Goal: Task Accomplishment & Management: Use online tool/utility

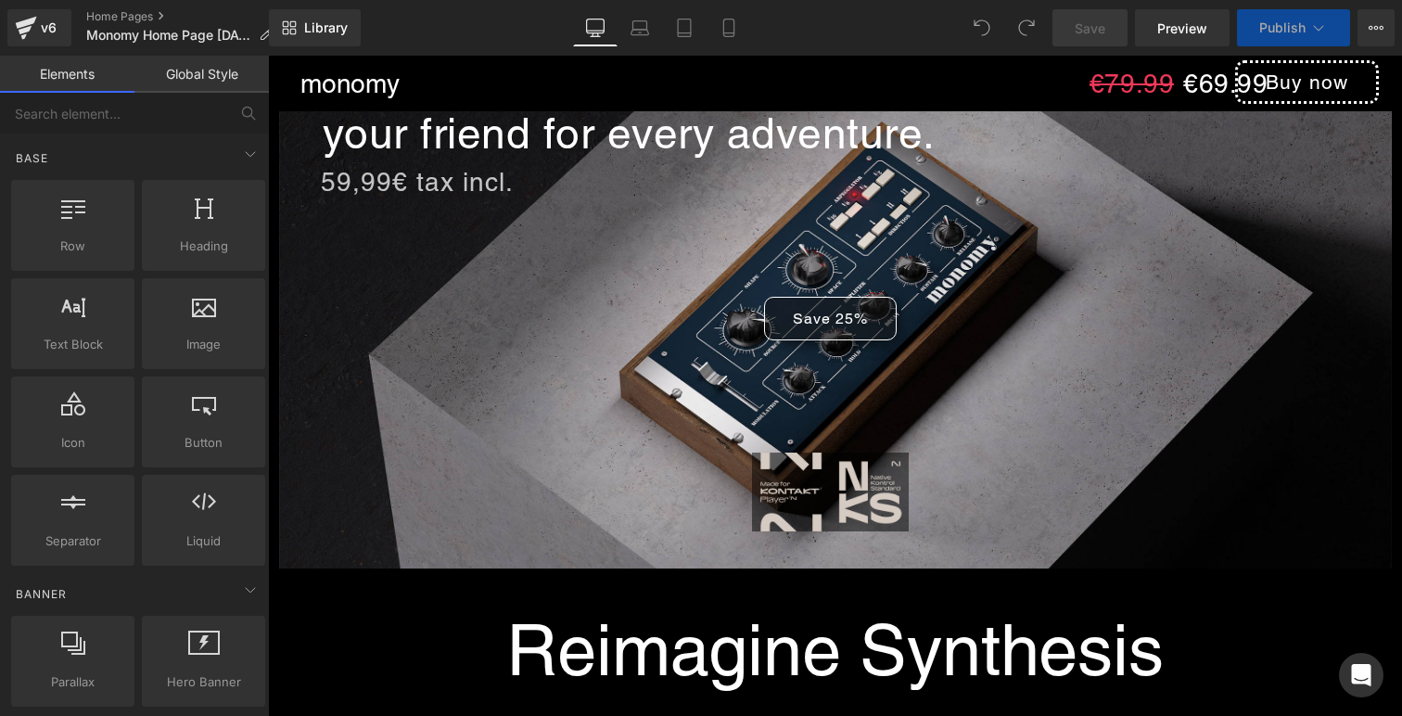
scroll to position [207, 0]
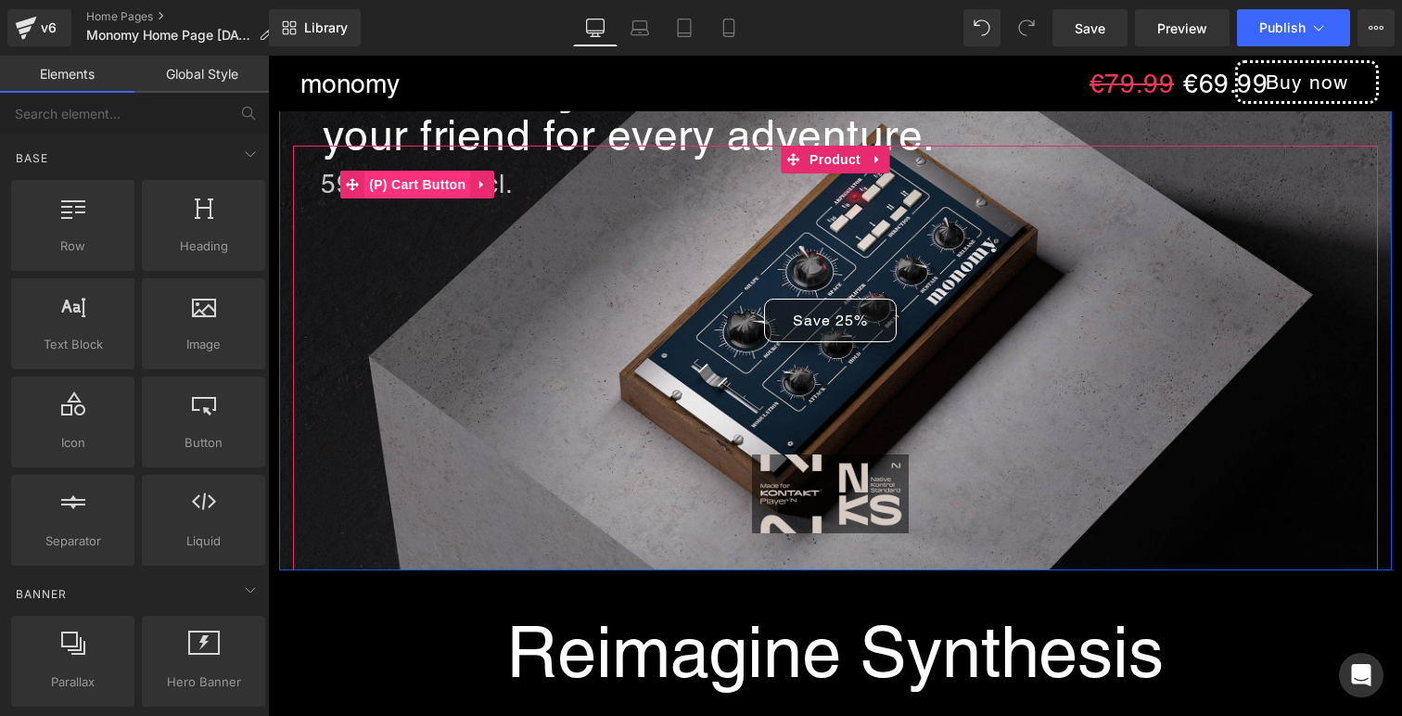
click at [407, 187] on span "(P) Cart Button" at bounding box center [417, 185] width 106 height 28
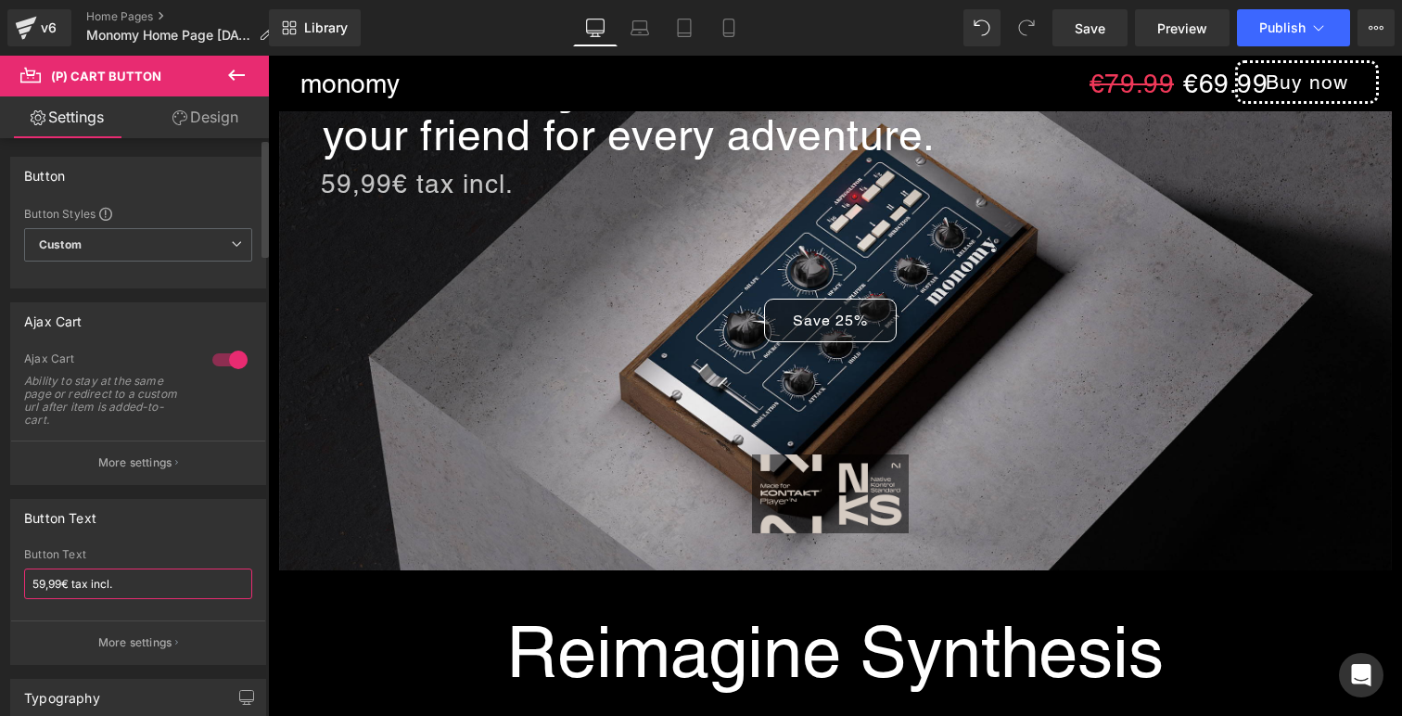
drag, startPoint x: 39, startPoint y: 580, endPoint x: 19, endPoint y: 580, distance: 19.5
click at [19, 580] on div "59,99€ tax incl. Button Text 59,99€ tax incl. More settings" at bounding box center [138, 606] width 254 height 116
type input "69,99€ tax incl."
click at [145, 534] on div "Button Text" at bounding box center [138, 517] width 254 height 35
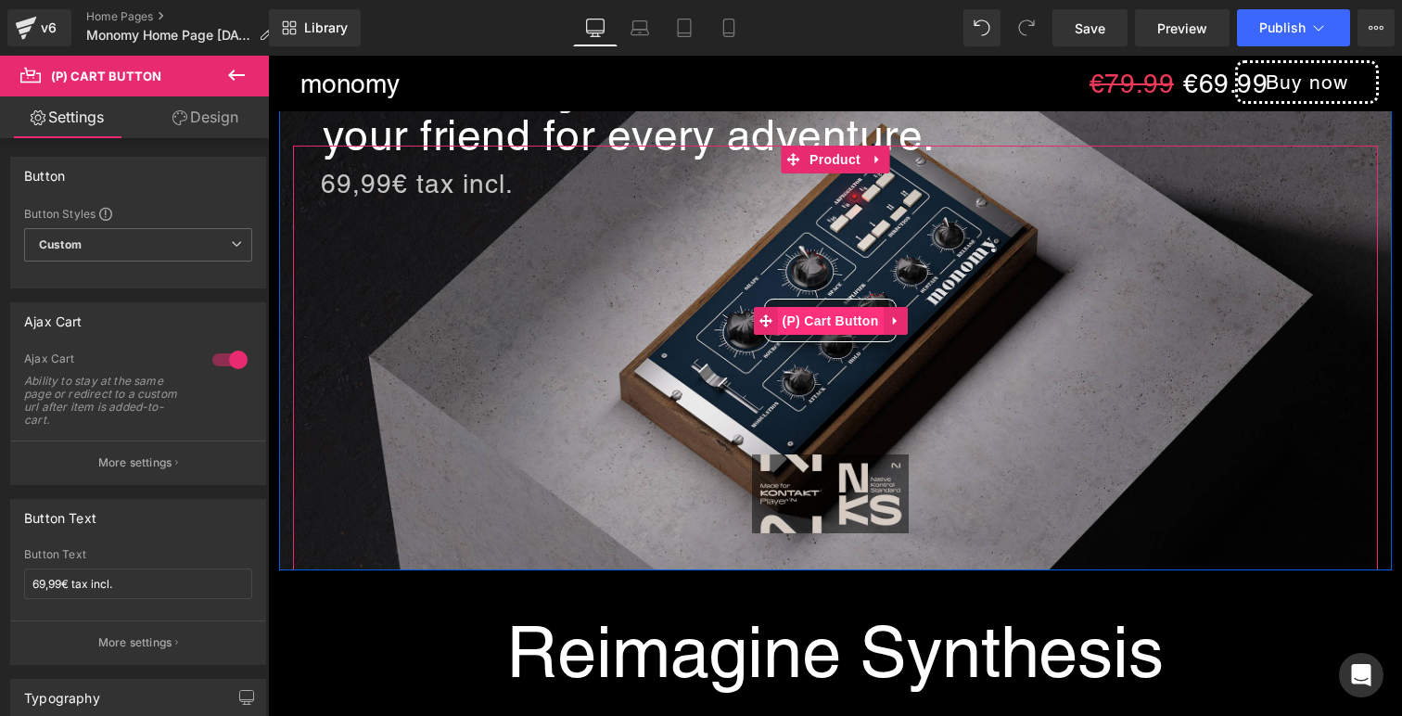
click at [822, 318] on span "(P) Cart Button" at bounding box center [830, 321] width 106 height 28
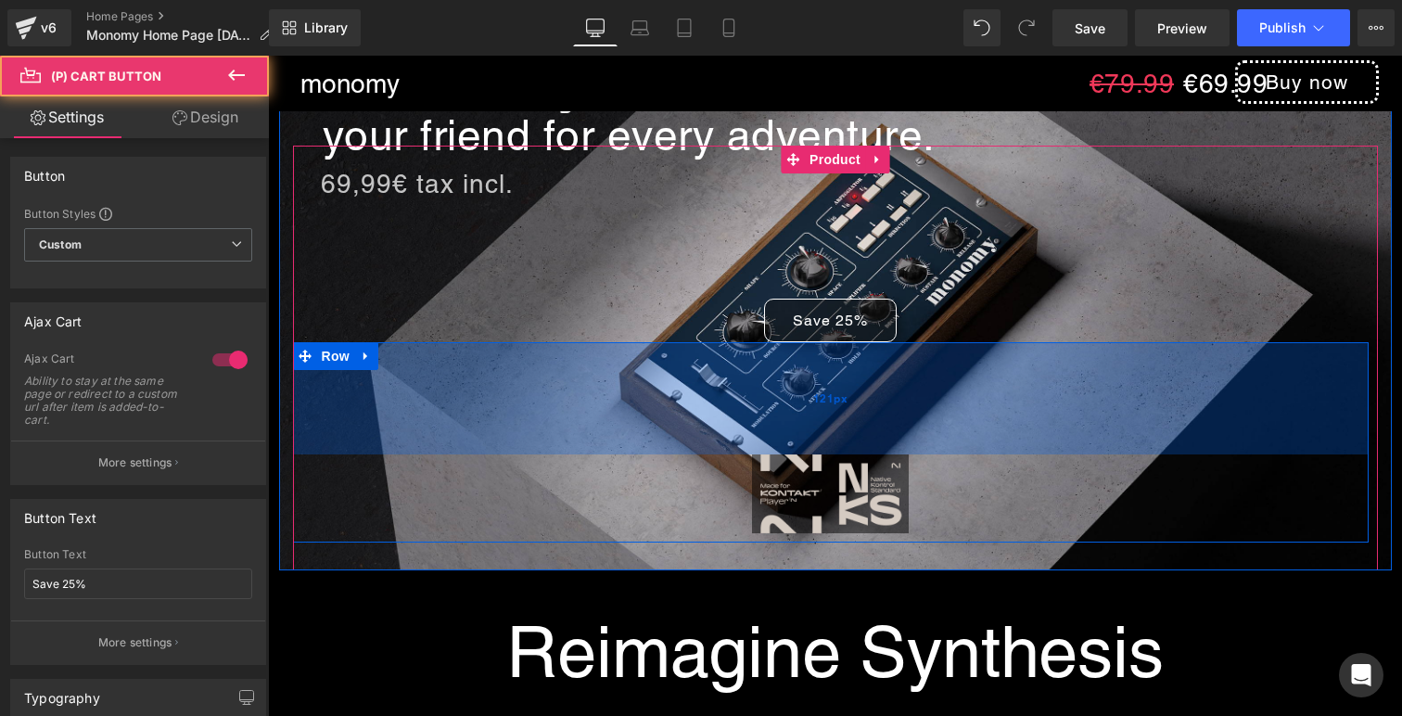
scroll to position [108, 0]
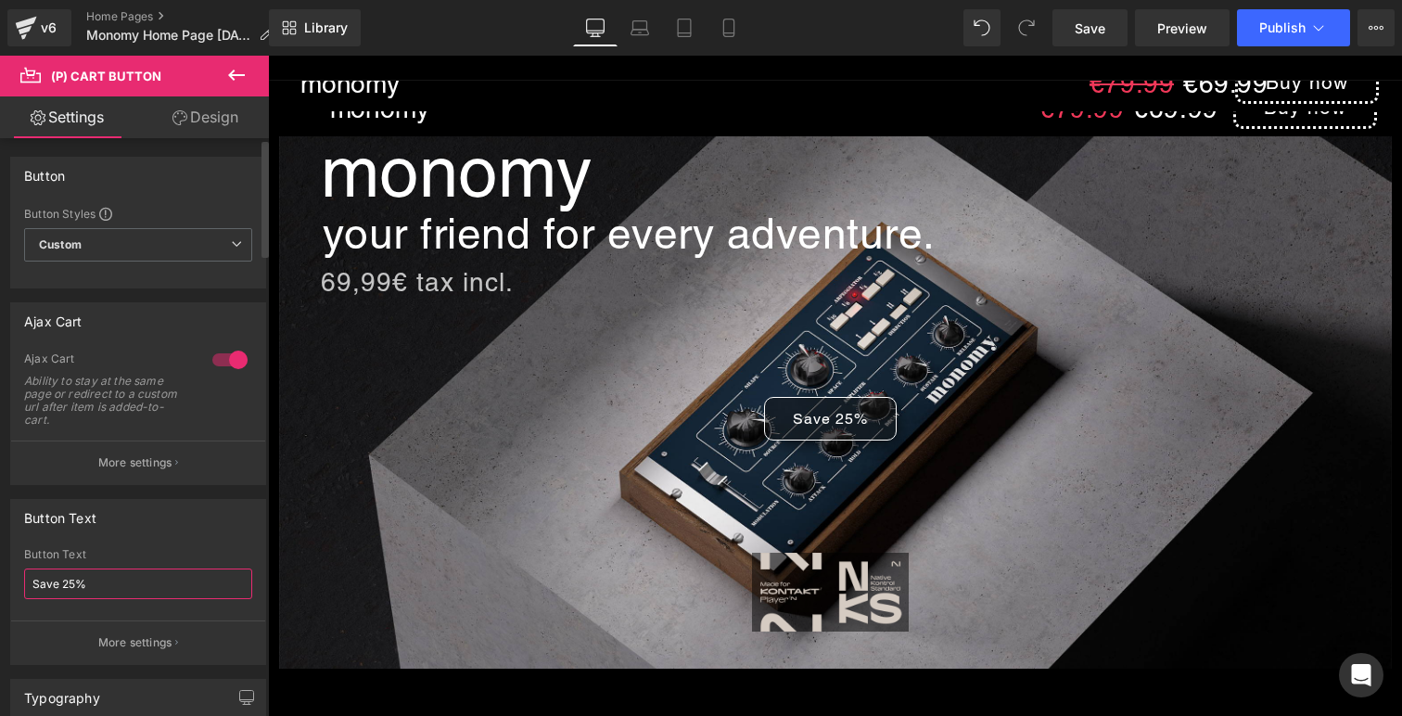
drag, startPoint x: 98, startPoint y: 580, endPoint x: 0, endPoint y: 580, distance: 98.3
click at [0, 580] on div "Button Text Save 25% Button Text Save 25% More settings" at bounding box center [138, 575] width 277 height 180
type input "Buy now!"
click at [124, 540] on div "Button Text Save 25% Button Text Buy now! More settings" at bounding box center [138, 582] width 256 height 166
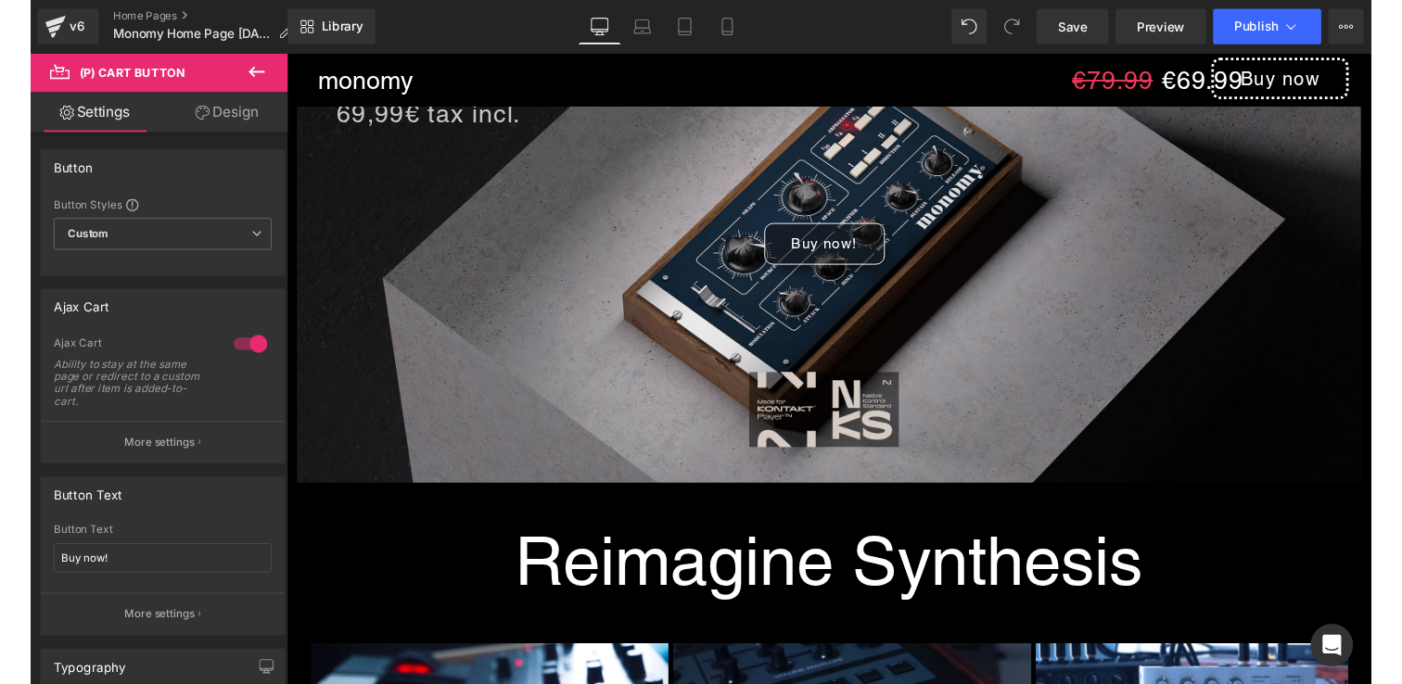
scroll to position [0, 0]
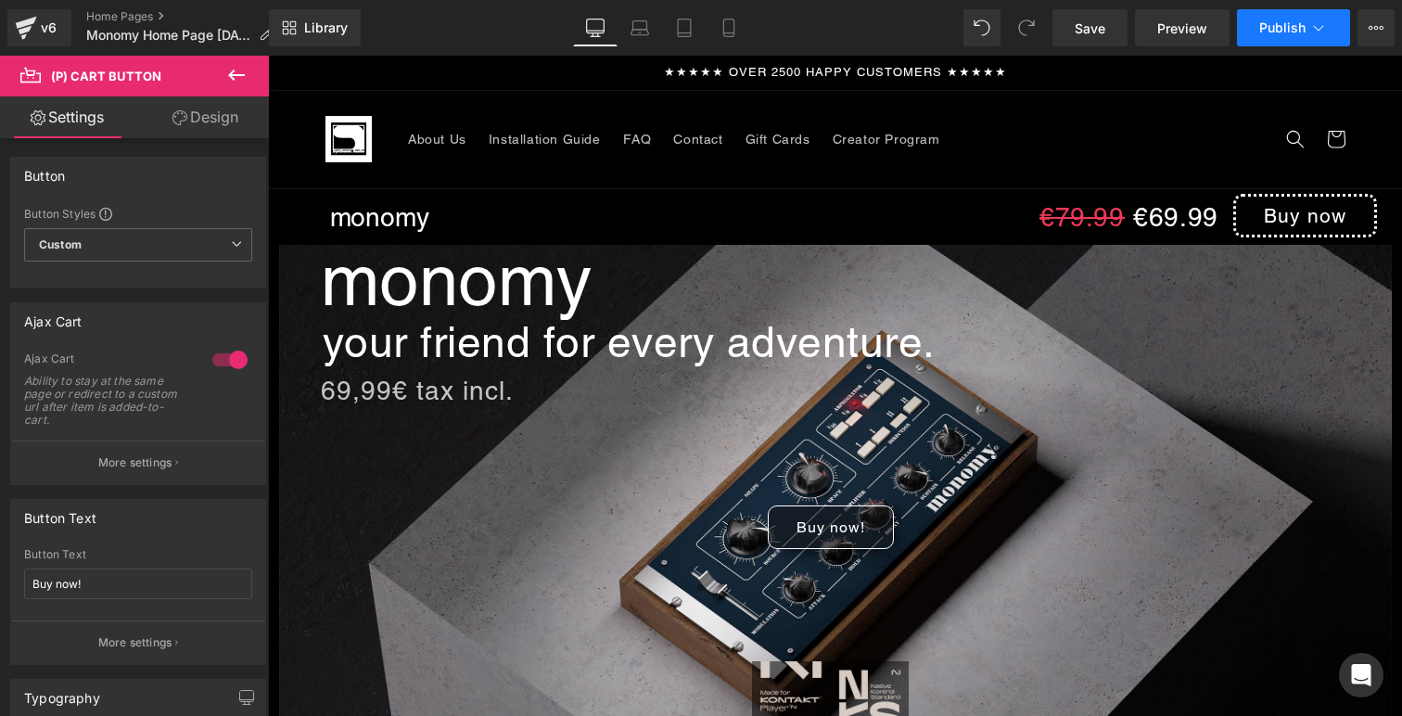
click at [1299, 35] on button "Publish" at bounding box center [1293, 27] width 113 height 37
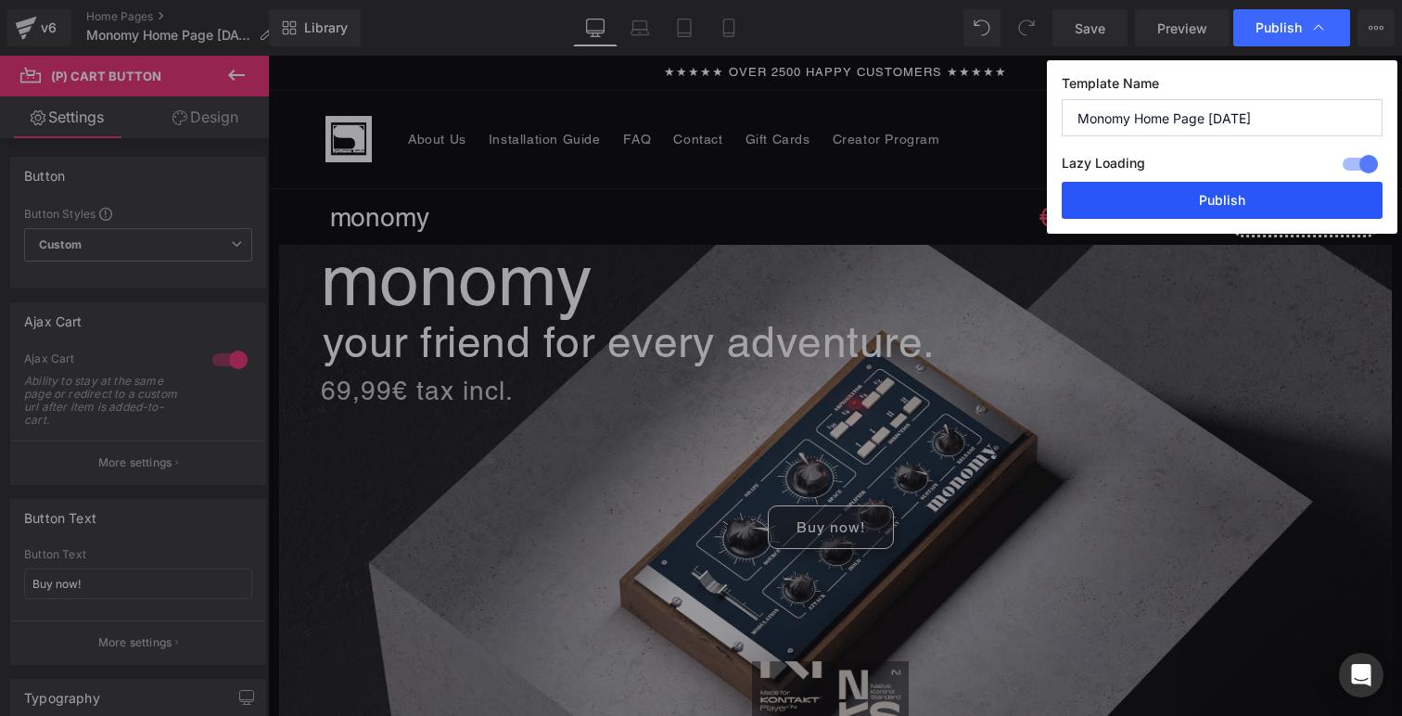
drag, startPoint x: 1223, startPoint y: 202, endPoint x: 709, endPoint y: 19, distance: 545.5
click at [1223, 202] on button "Publish" at bounding box center [1222, 200] width 321 height 37
